Goal: Check status: Check status

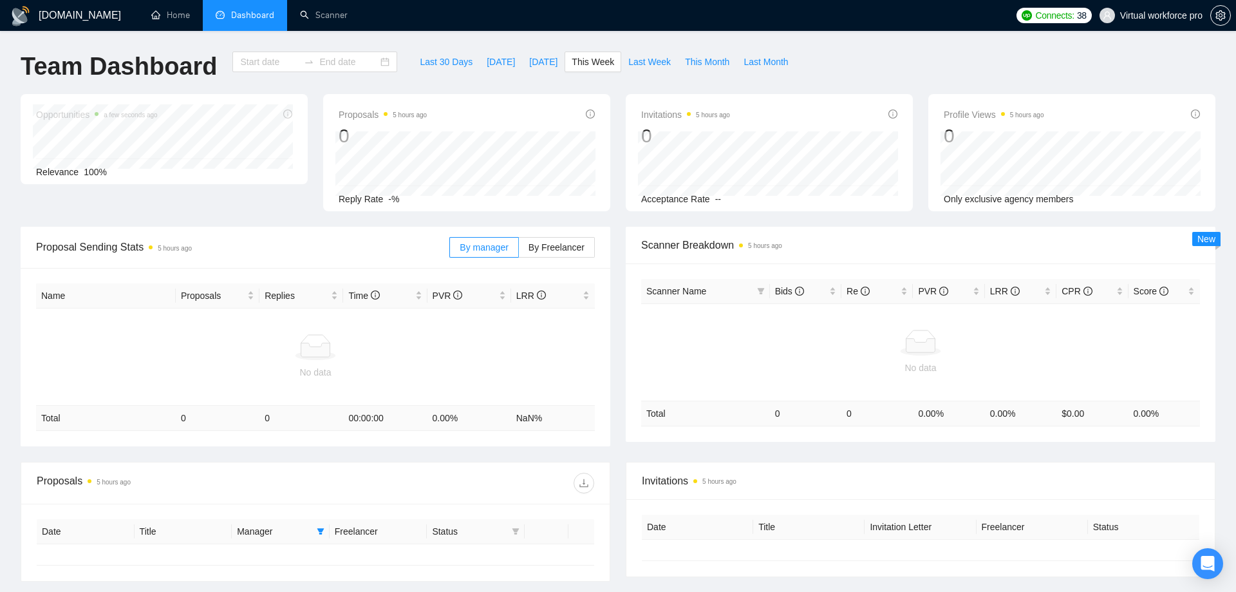
type input "[DATE]"
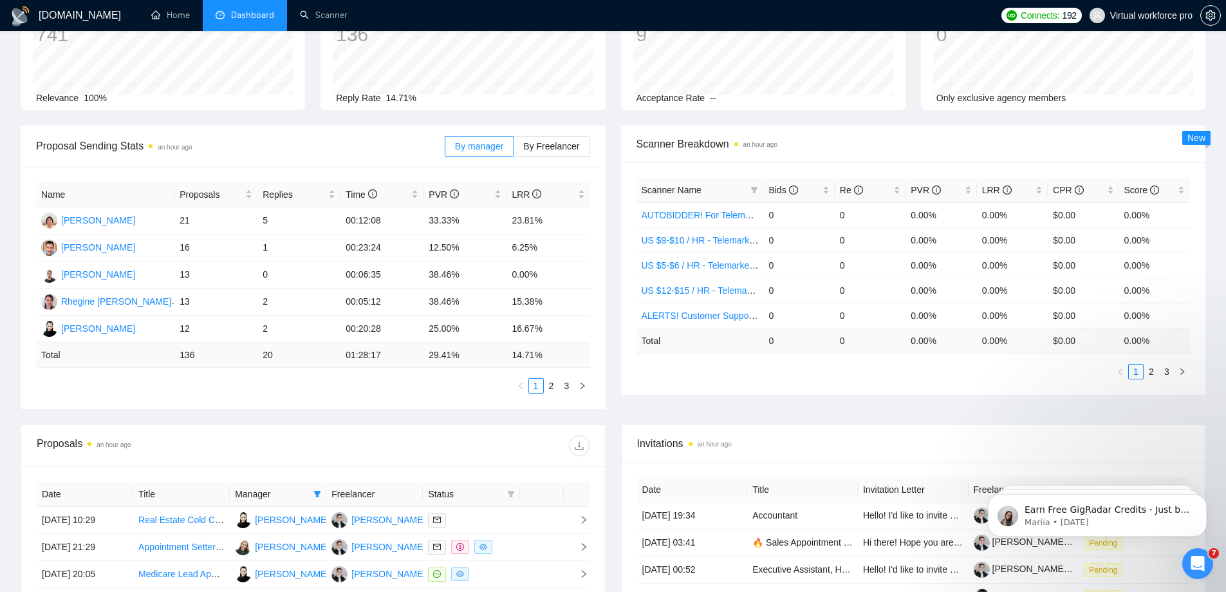
scroll to position [64, 0]
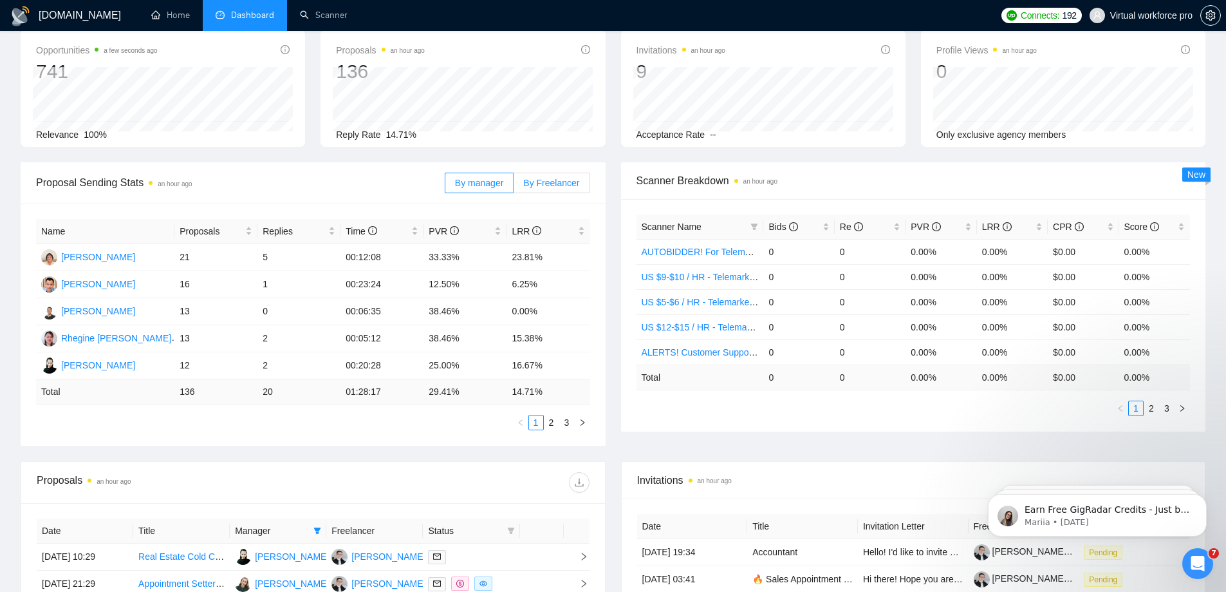
click at [558, 180] on span "By Freelancer" at bounding box center [551, 183] width 56 height 10
click at [514, 186] on input "By Freelancer" at bounding box center [514, 186] width 0 height 0
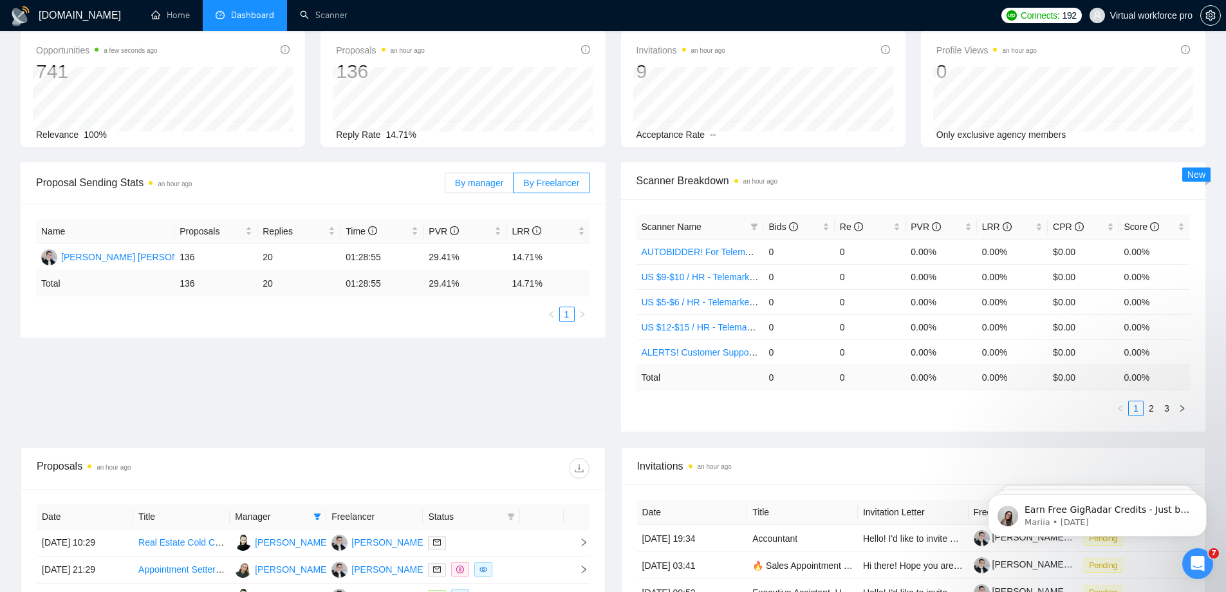
click at [483, 182] on span "By manager" at bounding box center [479, 183] width 48 height 10
click at [445, 186] on input "By manager" at bounding box center [445, 186] width 0 height 0
